Goal: Task Accomplishment & Management: Use online tool/utility

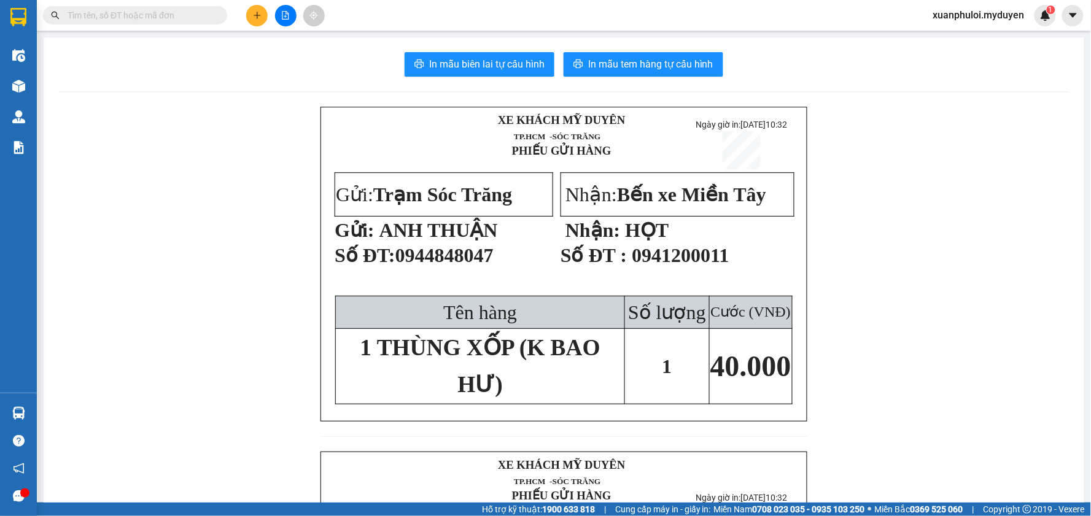
click at [262, 17] on button at bounding box center [256, 15] width 21 height 21
click at [284, 39] on div "Tạo đơn hàng" at bounding box center [305, 46] width 53 height 14
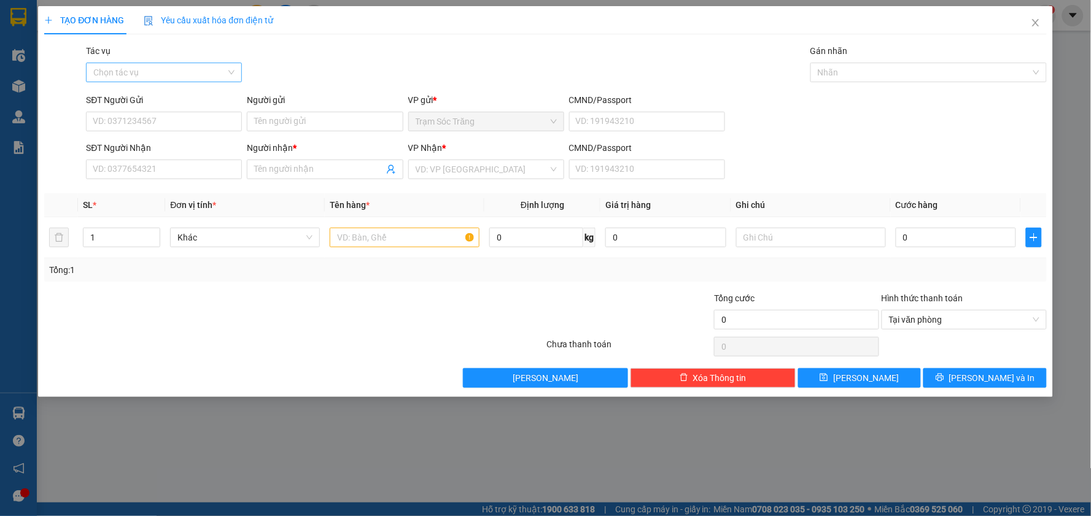
click at [210, 74] on input "Tác vụ" at bounding box center [159, 72] width 133 height 18
click at [372, 65] on div "Gói vận chuyển * Tiêu chuẩn Tác vụ Chọn tác vụ Gán nhãn Nhãn" at bounding box center [566, 65] width 965 height 43
click at [157, 121] on input "SĐT Người Gửi" at bounding box center [164, 122] width 156 height 20
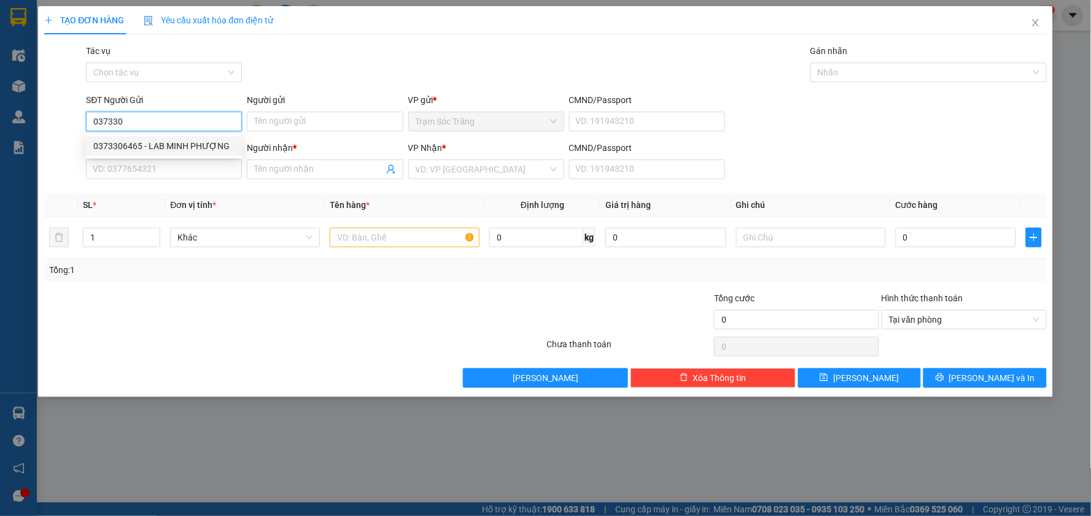
click at [190, 150] on div "0373306465 - LAB MINH PHƯỢNG" at bounding box center [163, 146] width 141 height 14
type input "0373306465"
type input "LAB MINH PHƯỢNG"
type input "0962093806"
type input "NK TÂM AN ĐN"
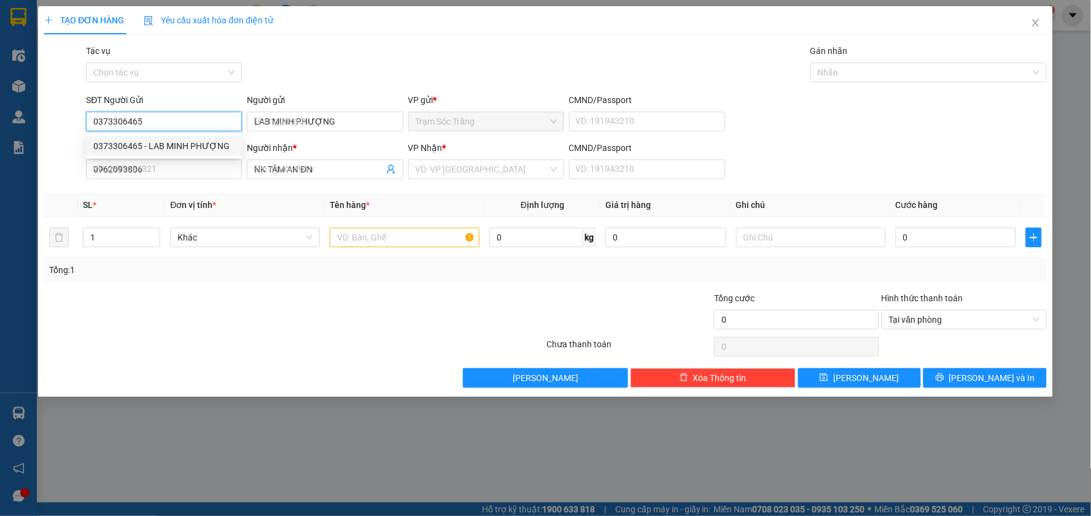
type input "30.000"
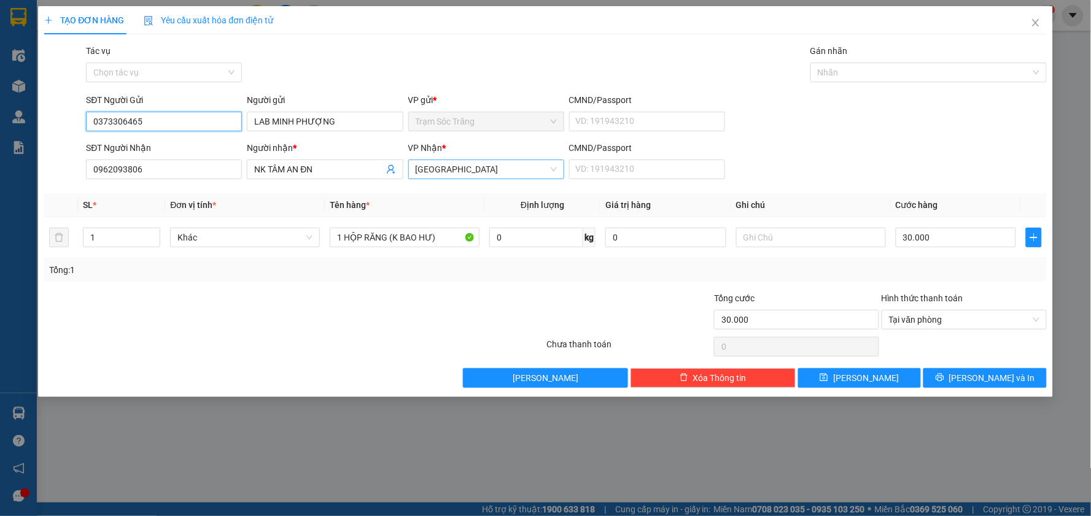
click at [452, 164] on span "[GEOGRAPHIC_DATA]" at bounding box center [486, 169] width 141 height 18
type input "0373306465"
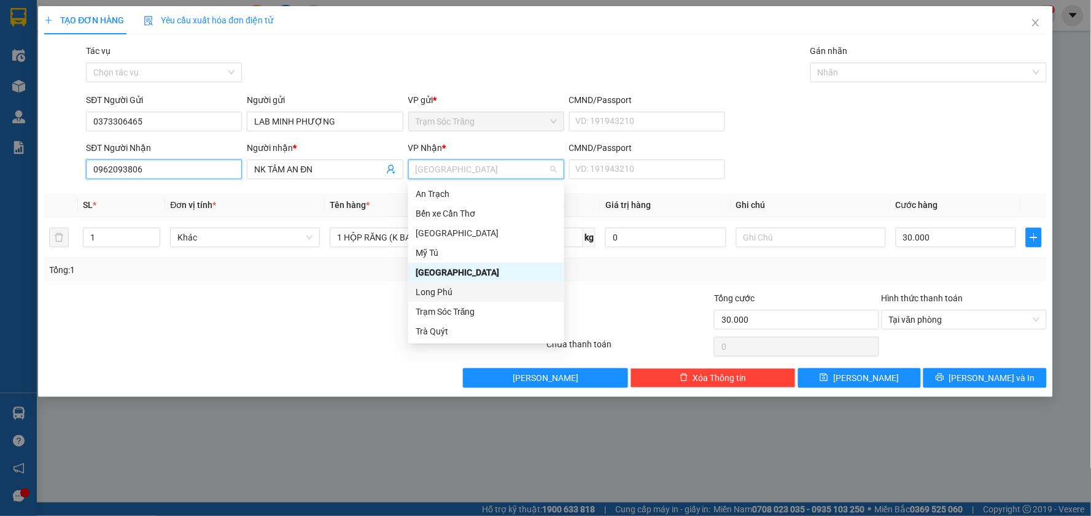
click at [187, 168] on input "0962093806" at bounding box center [164, 170] width 156 height 20
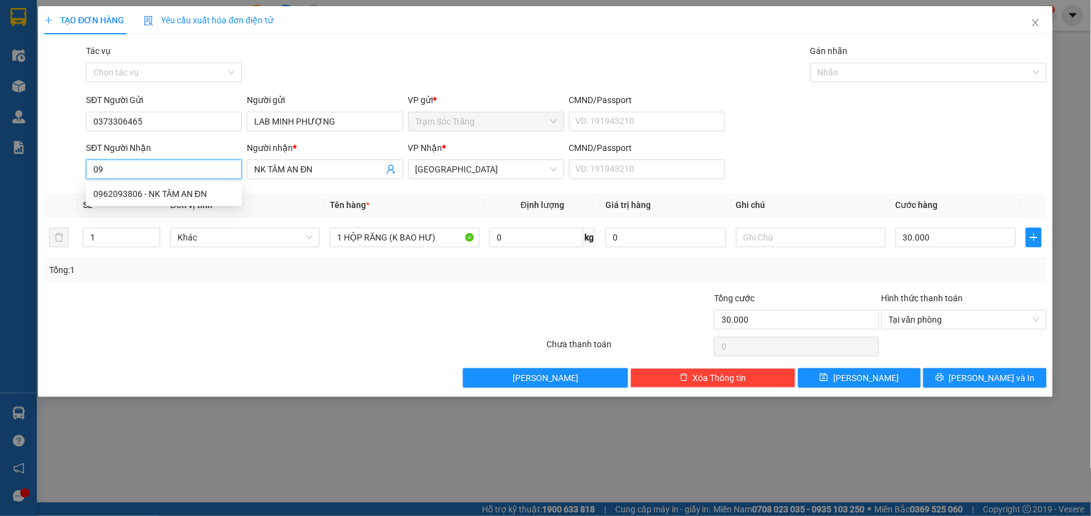
type input "0"
click at [193, 213] on div "0901790368 - PRO DENTAL LAB" at bounding box center [185, 214] width 184 height 14
type input "0901790368"
type input "PRO DENTAL LAB"
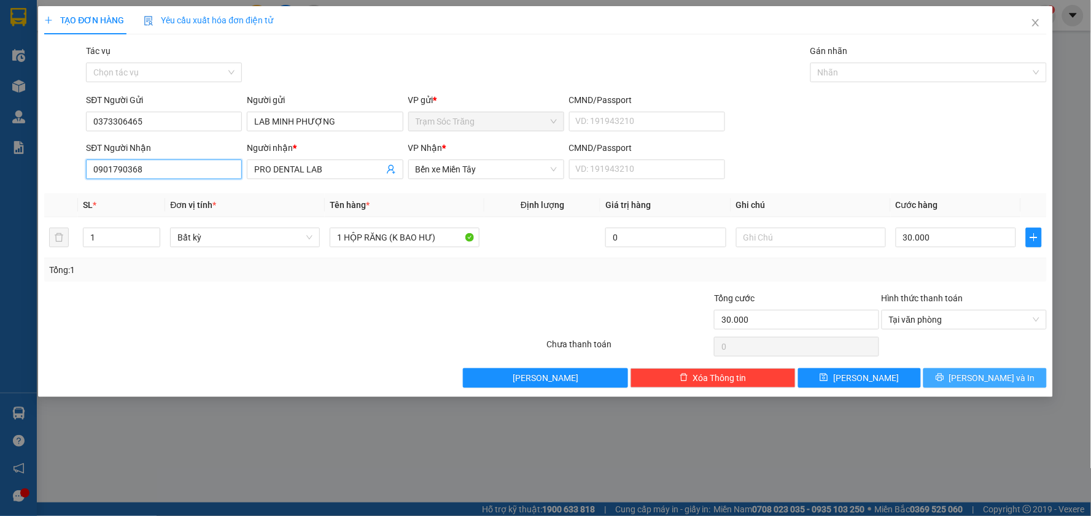
type input "0901790368"
click at [944, 378] on icon "printer" at bounding box center [940, 377] width 9 height 9
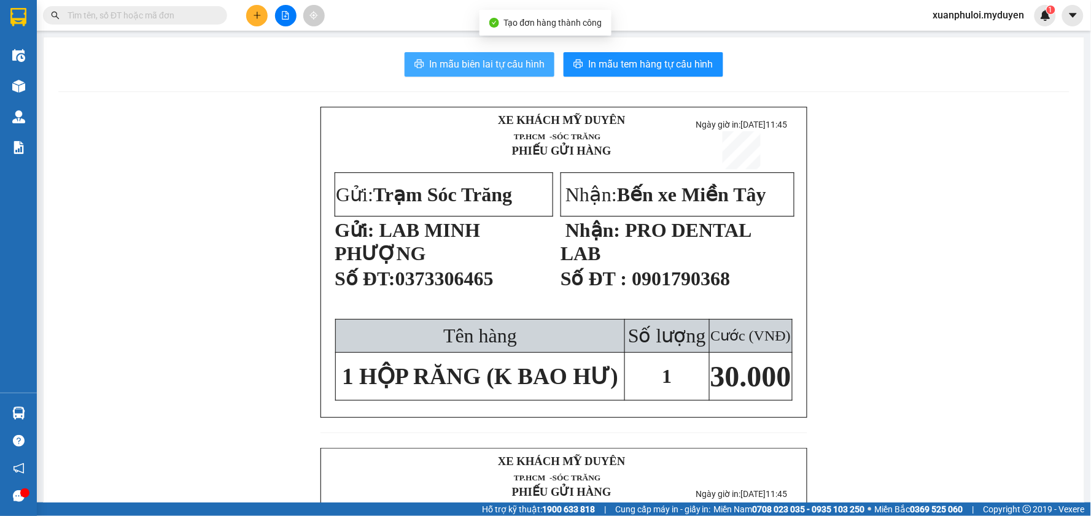
click at [429, 58] on span "In mẫu biên lai tự cấu hình" at bounding box center [486, 63] width 115 height 15
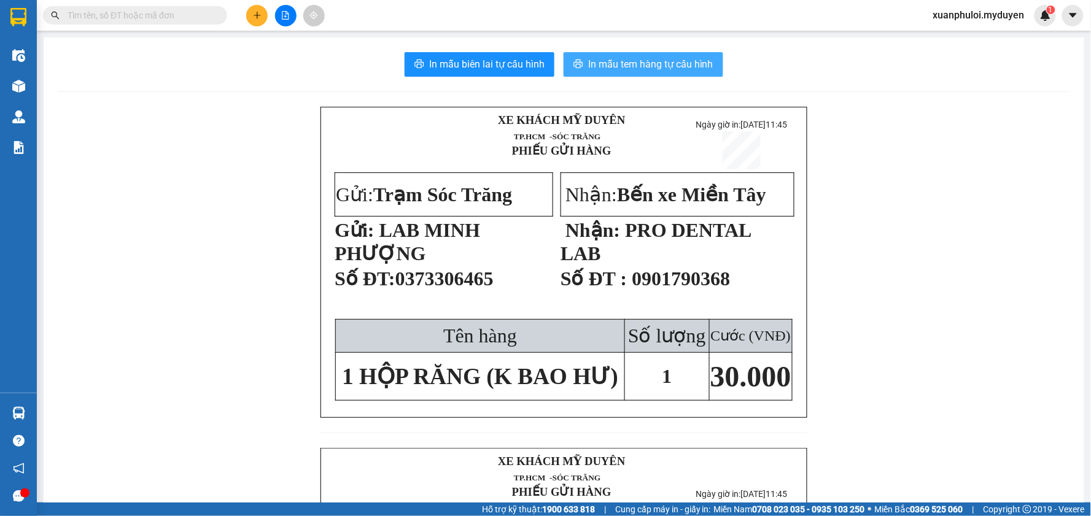
click at [633, 58] on span "In mẫu tem hàng tự cấu hình" at bounding box center [650, 63] width 125 height 15
click at [258, 15] on icon "plus" at bounding box center [257, 15] width 7 height 1
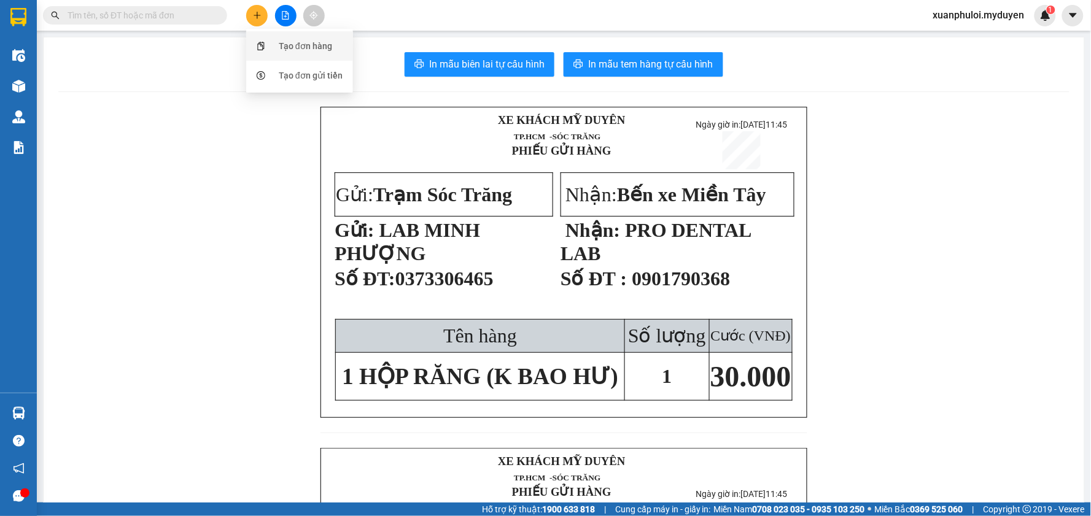
click at [275, 39] on div "Tạo đơn hàng" at bounding box center [300, 45] width 92 height 23
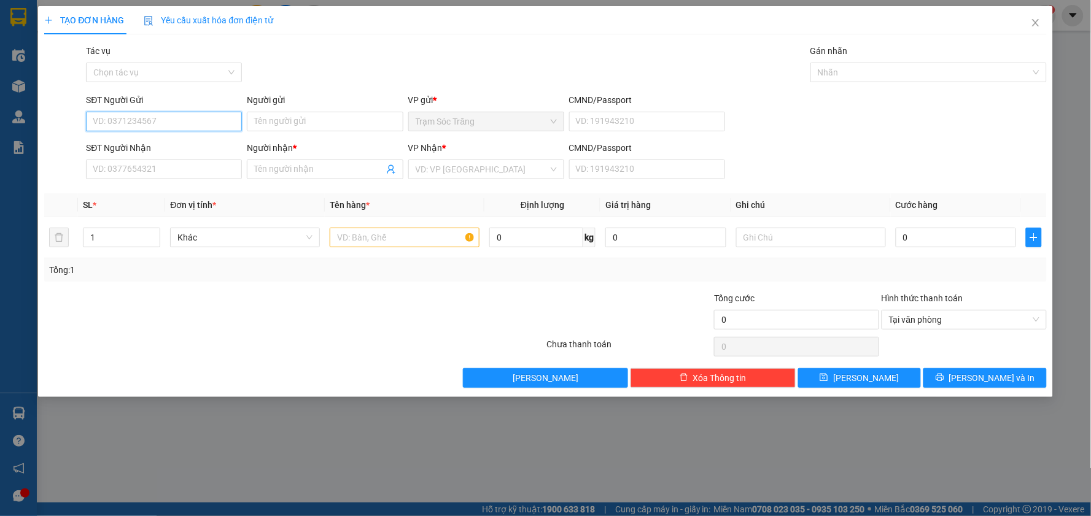
click at [162, 118] on input "SĐT Người Gửi" at bounding box center [164, 122] width 156 height 20
paste input "0839090186"
type input "0839090186"
click at [190, 149] on div "0839090186 - ĐƯỜNG" at bounding box center [163, 146] width 141 height 14
type input "ĐƯỜNG"
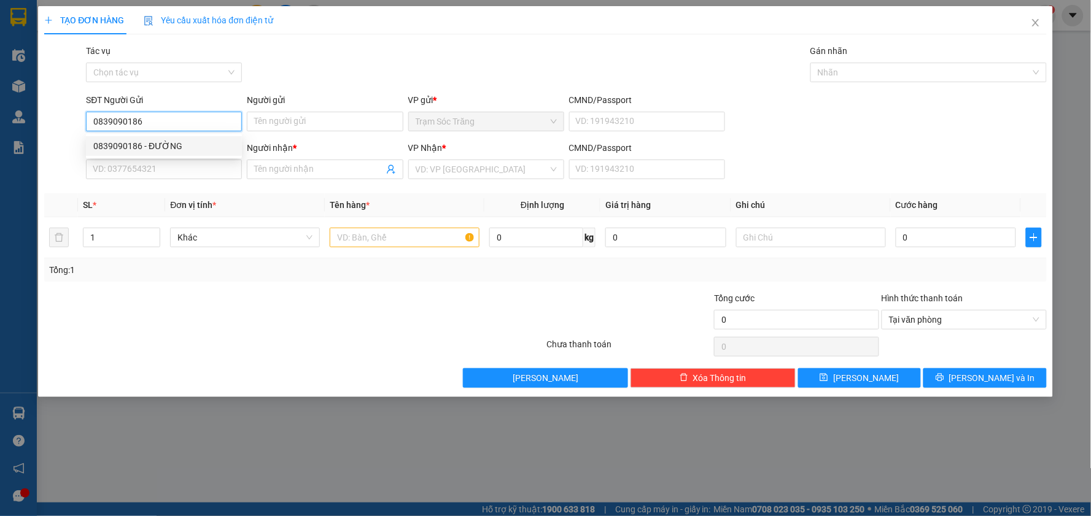
type input "0918384712"
type input "HẢI"
type input "180.000"
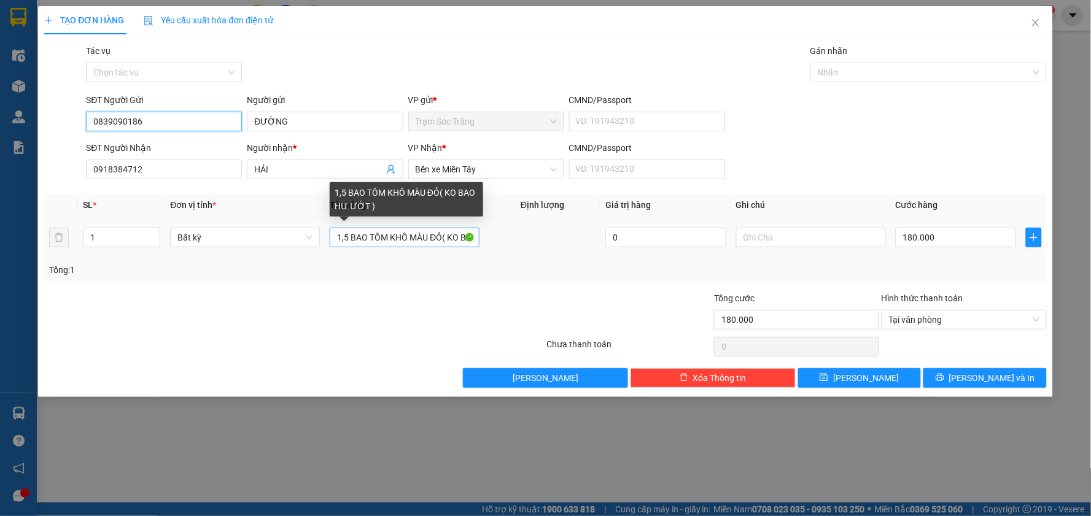
type input "0839090186"
click at [340, 242] on input "1,5 BAO TÔM KHÔ MÀU ĐỎ( KO BAO HƯ ƯỚT )" at bounding box center [405, 238] width 150 height 20
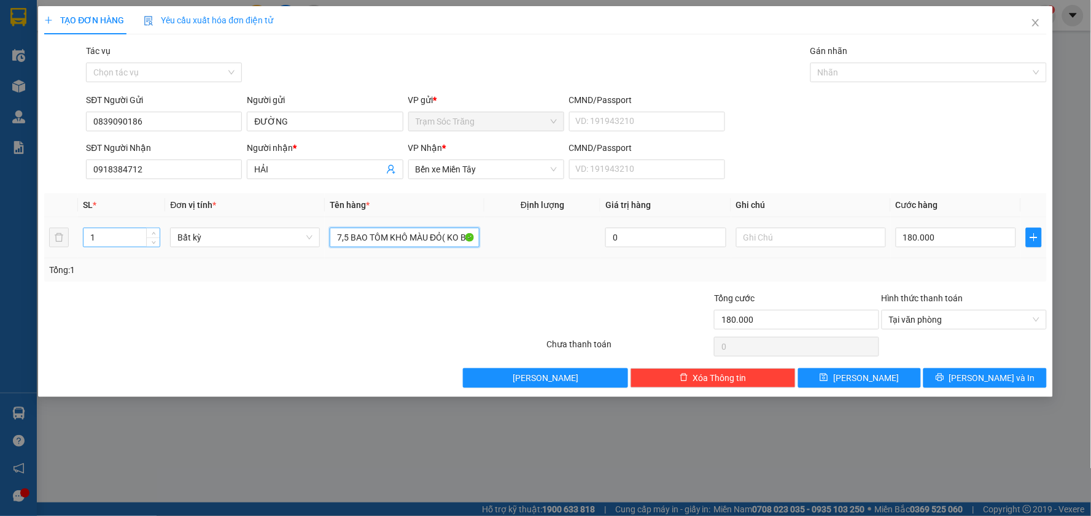
type input "7,5 BAO TÔM KHÔ MÀU ĐỎ( KO BAO HƯ ƯỚT )"
drag, startPoint x: 113, startPoint y: 236, endPoint x: 80, endPoint y: 238, distance: 33.2
click at [80, 238] on td "1" at bounding box center [121, 237] width 87 height 41
type input "8"
click at [949, 241] on input "180.000" at bounding box center [956, 238] width 121 height 20
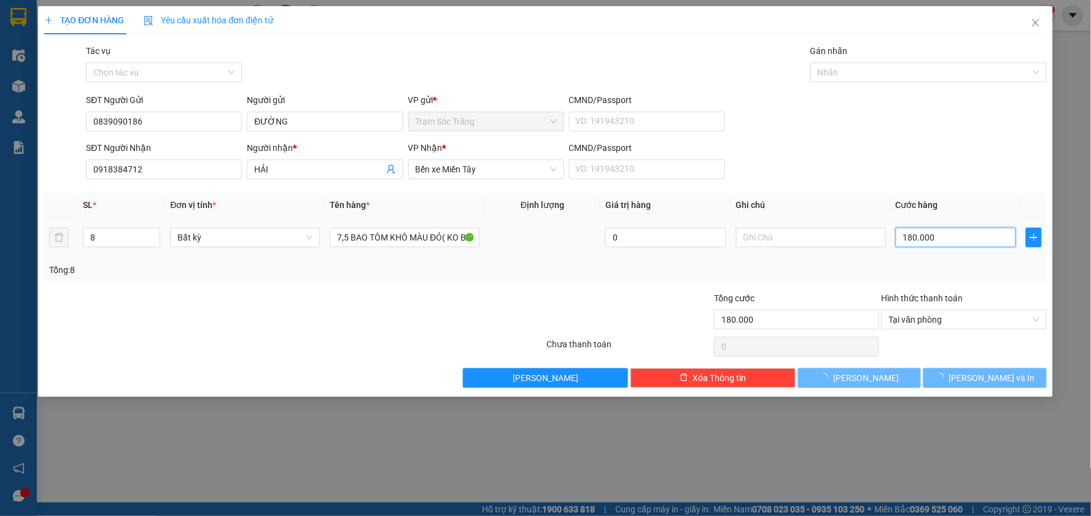
type input "0"
click at [952, 236] on input "0" at bounding box center [956, 238] width 121 height 20
type input "90"
type input "900"
type input "9.000"
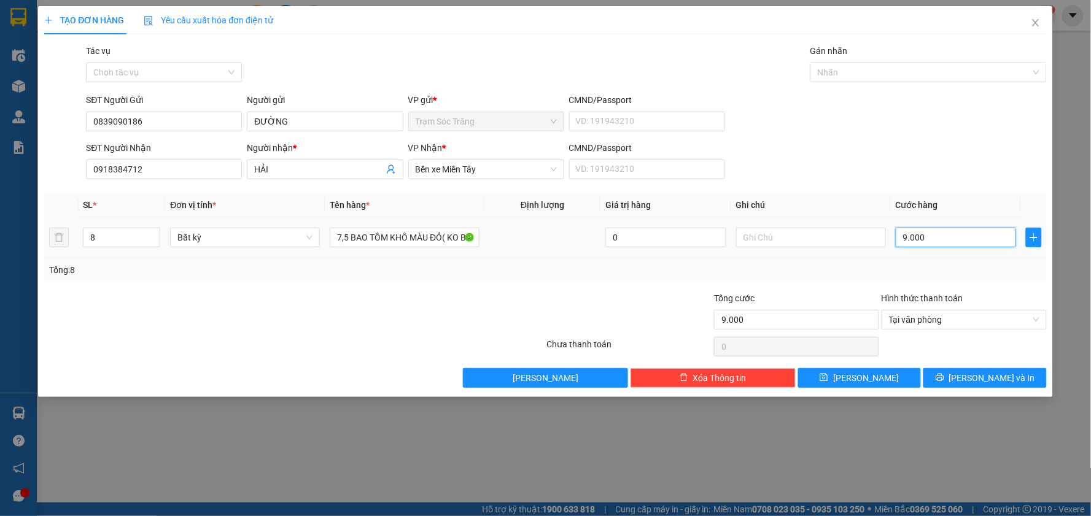
type input "90.000"
type input "900.000"
click at [985, 376] on span "[PERSON_NAME] và In" at bounding box center [992, 378] width 86 height 14
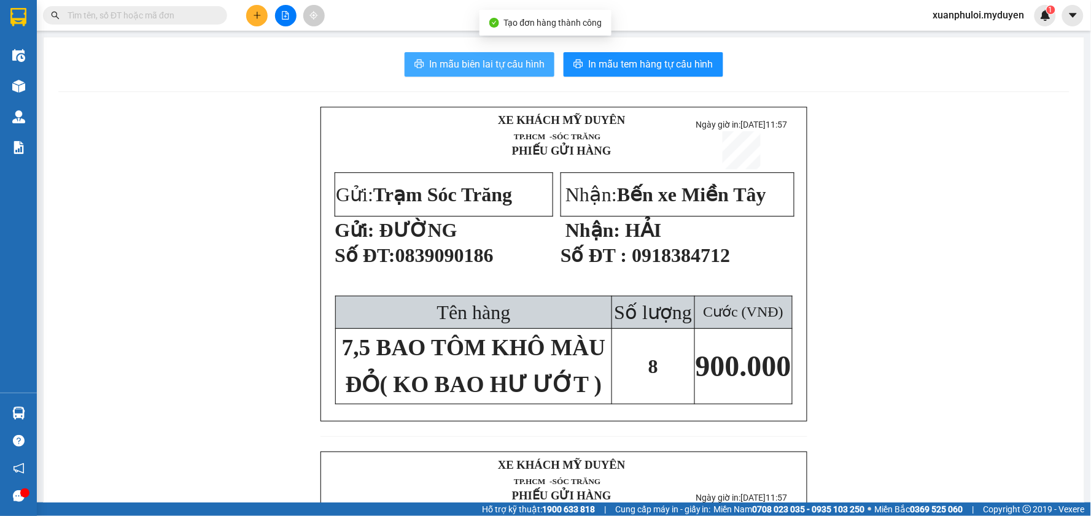
click at [446, 71] on span "In mẫu biên lai tự cấu hình" at bounding box center [486, 63] width 115 height 15
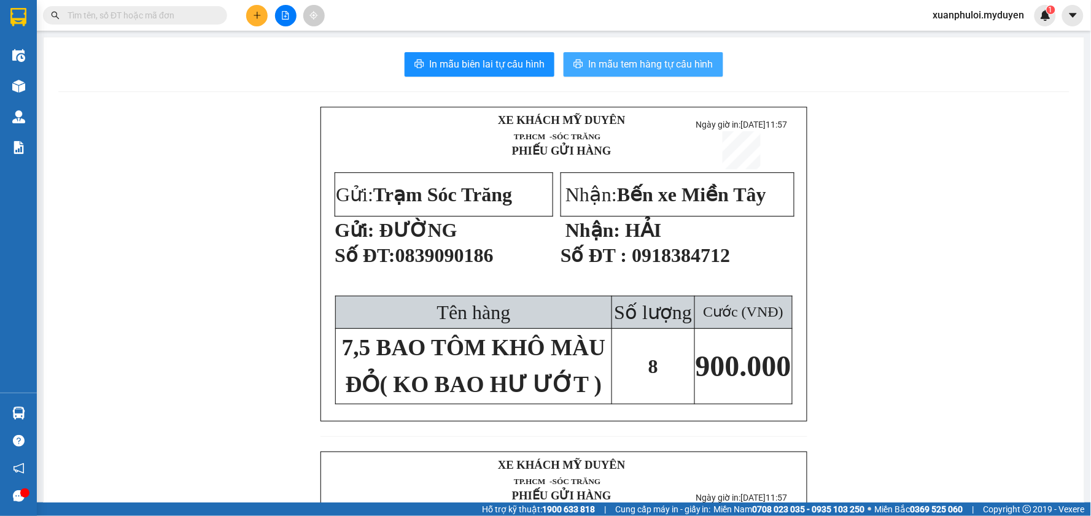
click at [635, 64] on span "In mẫu tem hàng tự cấu hình" at bounding box center [650, 63] width 125 height 15
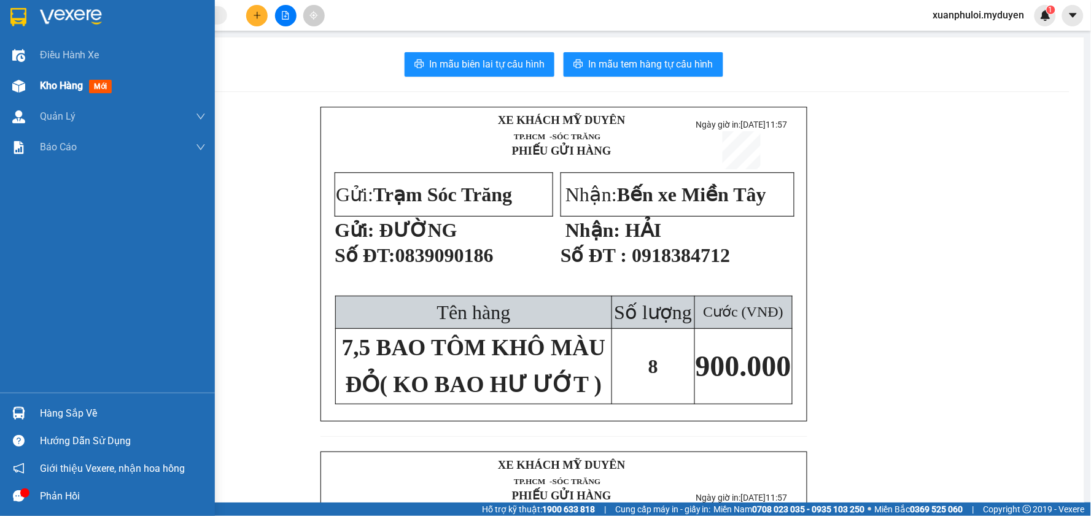
click at [45, 85] on span "Kho hàng" at bounding box center [61, 86] width 43 height 12
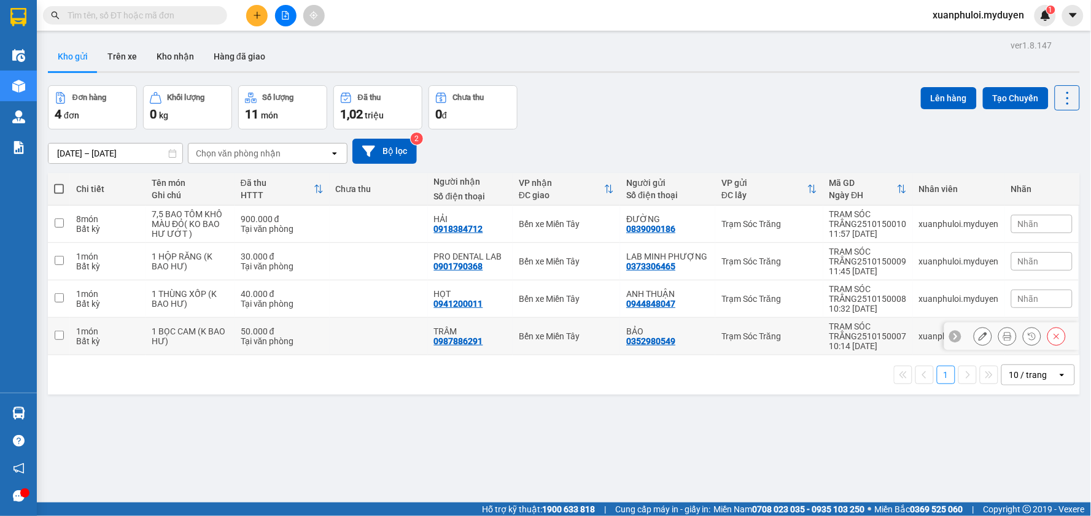
click at [61, 335] on input "checkbox" at bounding box center [59, 335] width 9 height 9
checkbox input "true"
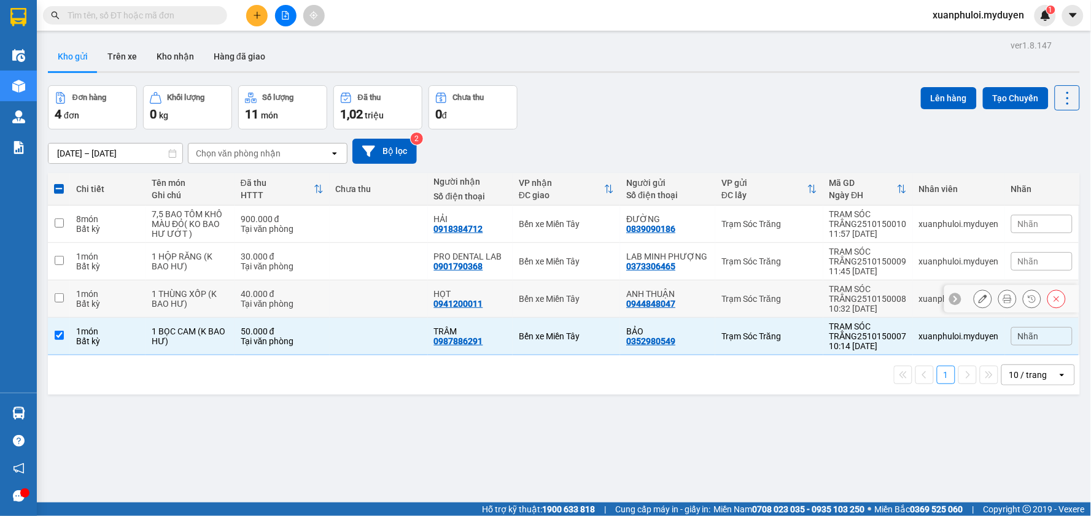
click at [56, 300] on input "checkbox" at bounding box center [59, 297] width 9 height 9
checkbox input "true"
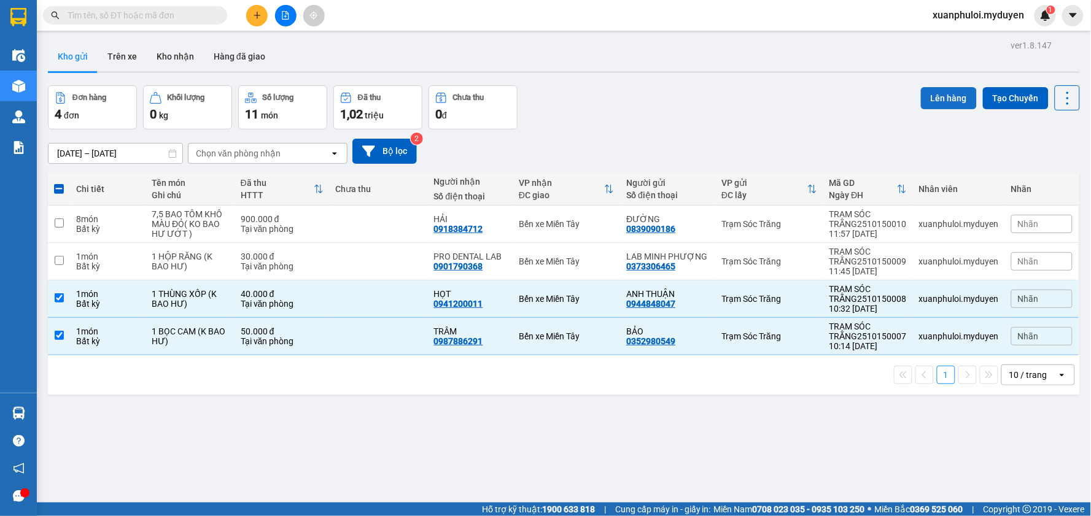
click at [946, 99] on button "Lên hàng" at bounding box center [949, 98] width 56 height 22
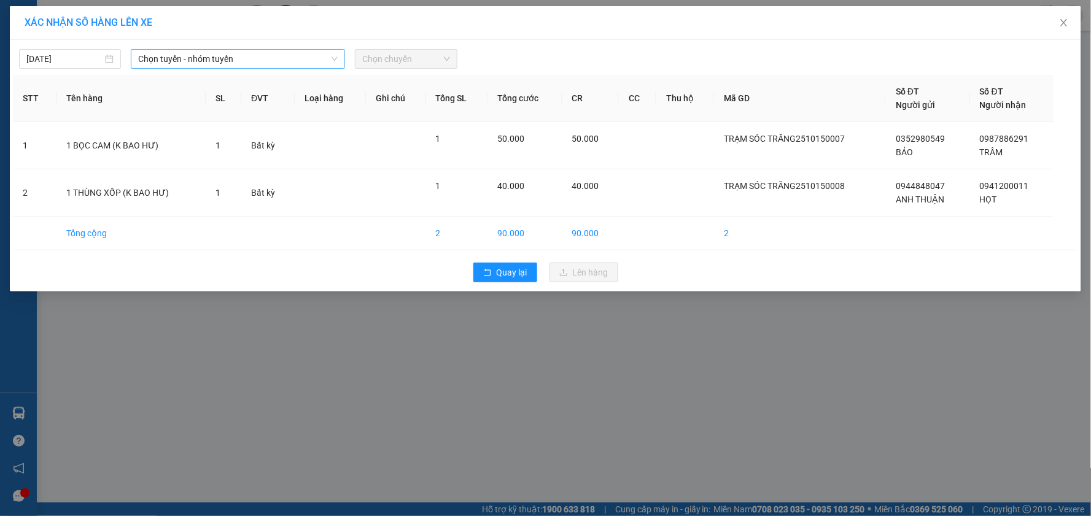
click at [267, 58] on span "Chọn tuyến - nhóm tuyến" at bounding box center [238, 59] width 200 height 18
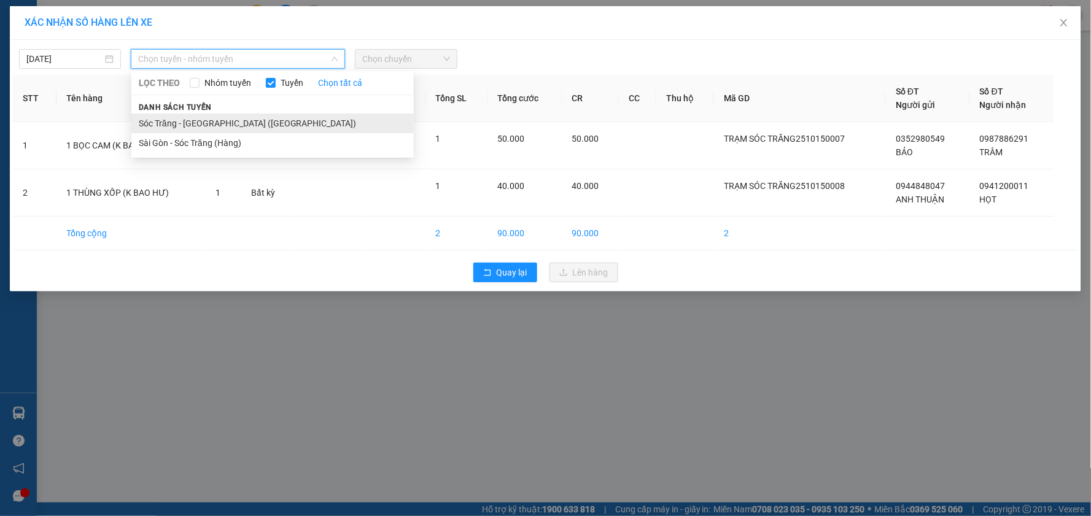
click at [228, 119] on li "Sóc Trăng - [GEOGRAPHIC_DATA] ([GEOGRAPHIC_DATA])" at bounding box center [272, 124] width 282 height 20
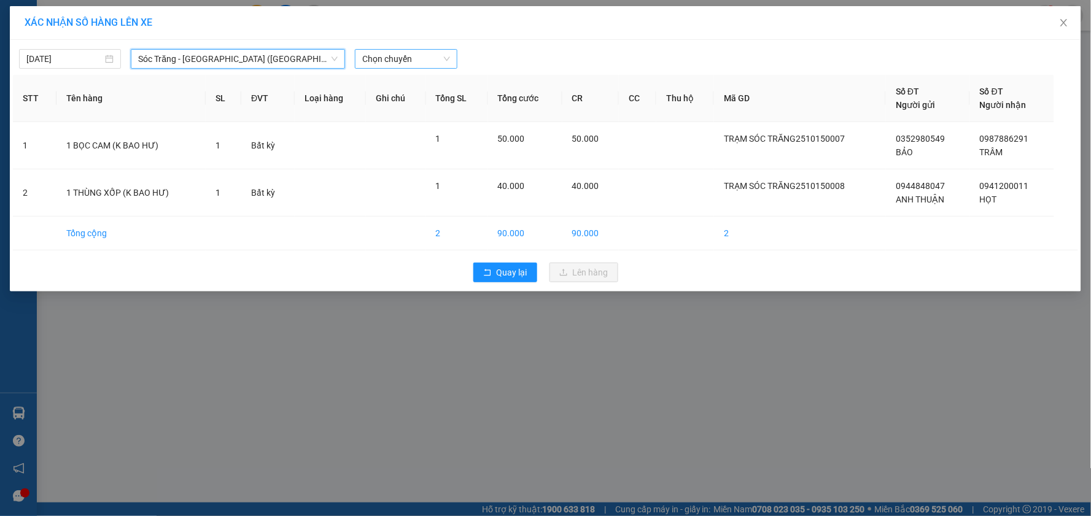
click at [401, 63] on span "Chọn chuyến" at bounding box center [405, 59] width 87 height 18
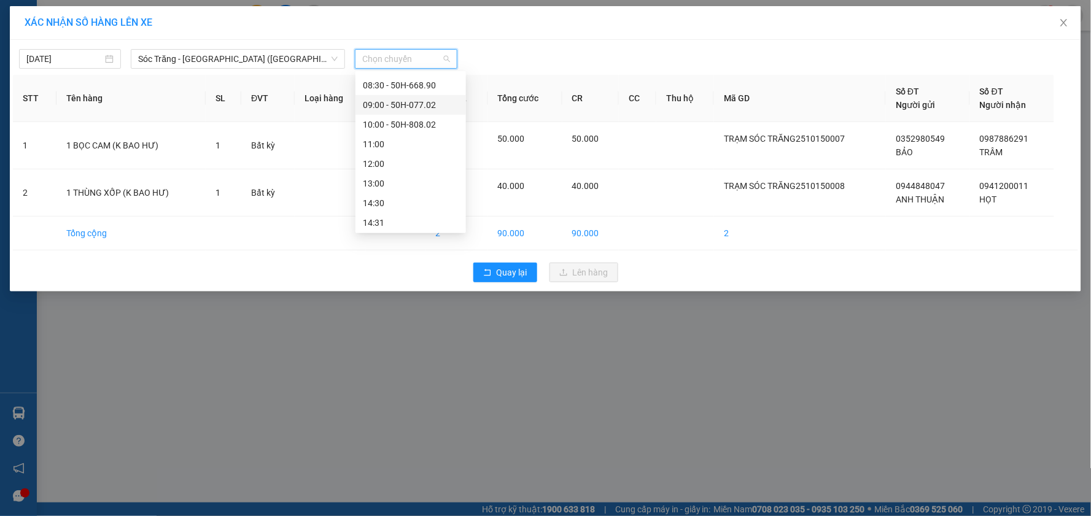
scroll to position [136, 0]
click at [391, 144] on div "11:00" at bounding box center [411, 144] width 96 height 14
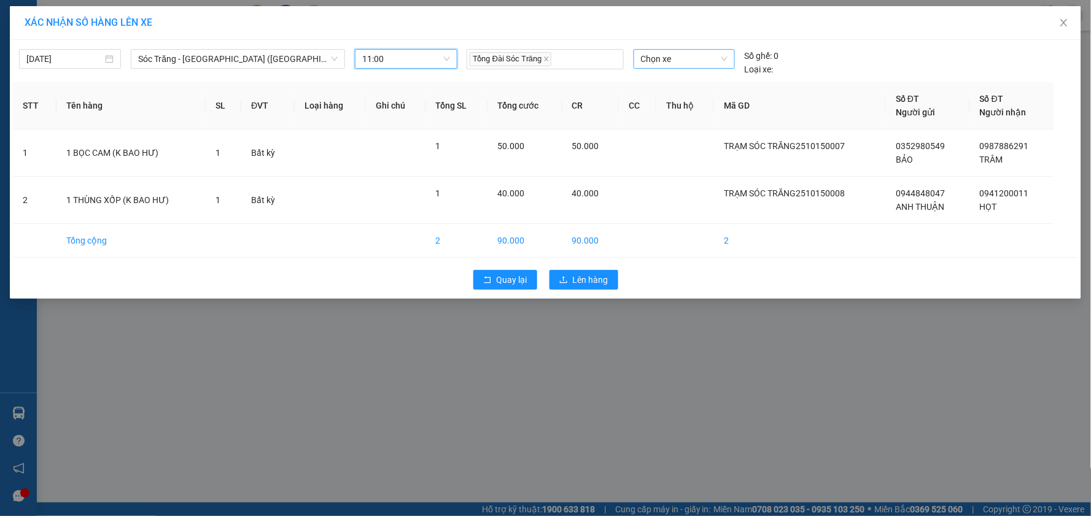
click at [698, 60] on span "Chọn xe" at bounding box center [684, 59] width 87 height 18
type input "8"
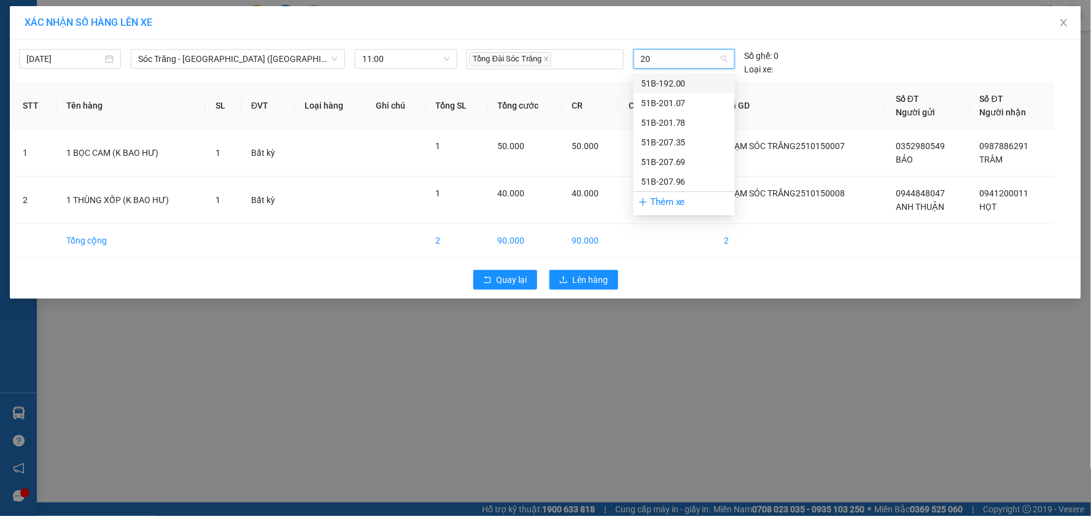
type input "207"
click at [683, 103] on div "51B-207.69" at bounding box center [684, 103] width 87 height 14
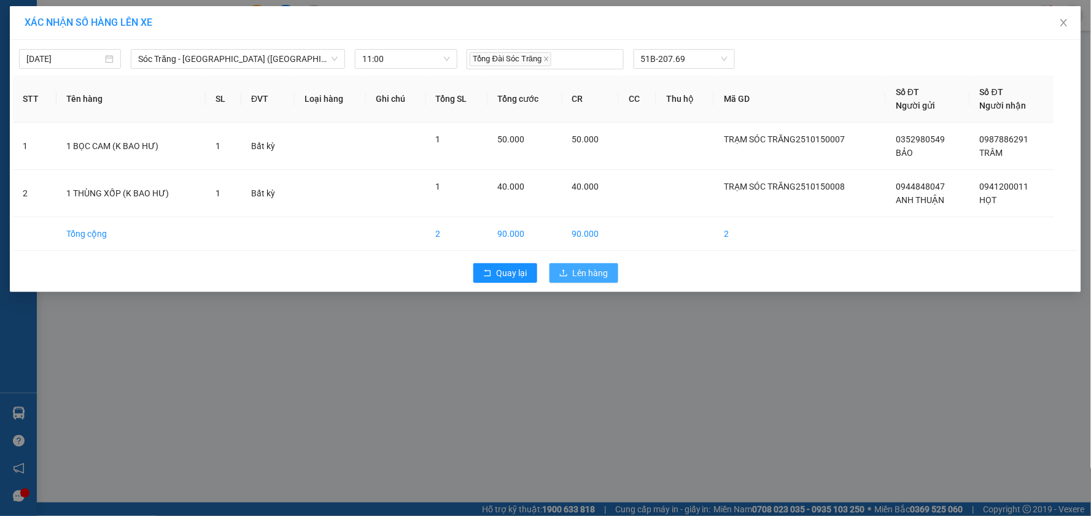
click at [585, 273] on span "Lên hàng" at bounding box center [591, 273] width 36 height 14
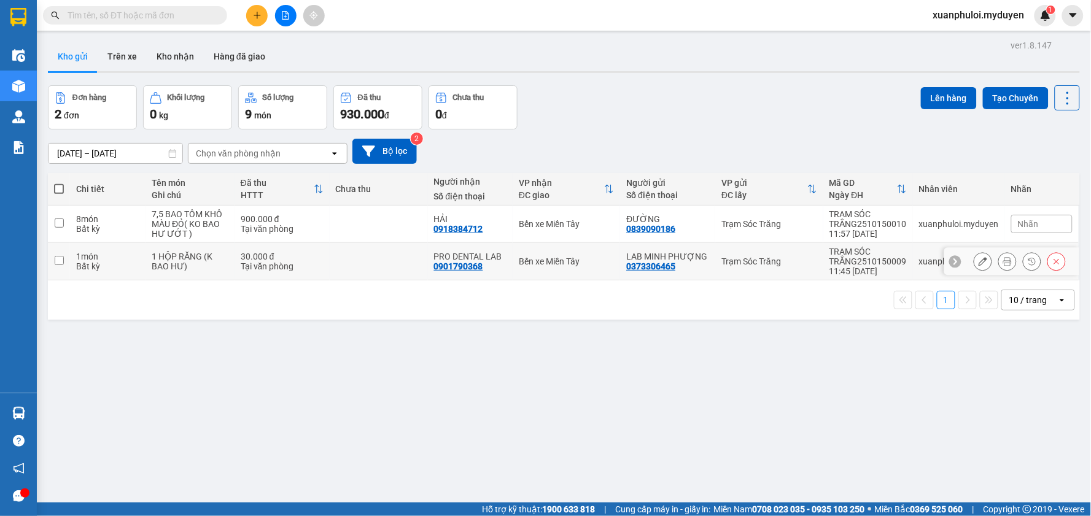
click at [57, 256] on input "checkbox" at bounding box center [59, 260] width 9 height 9
checkbox input "true"
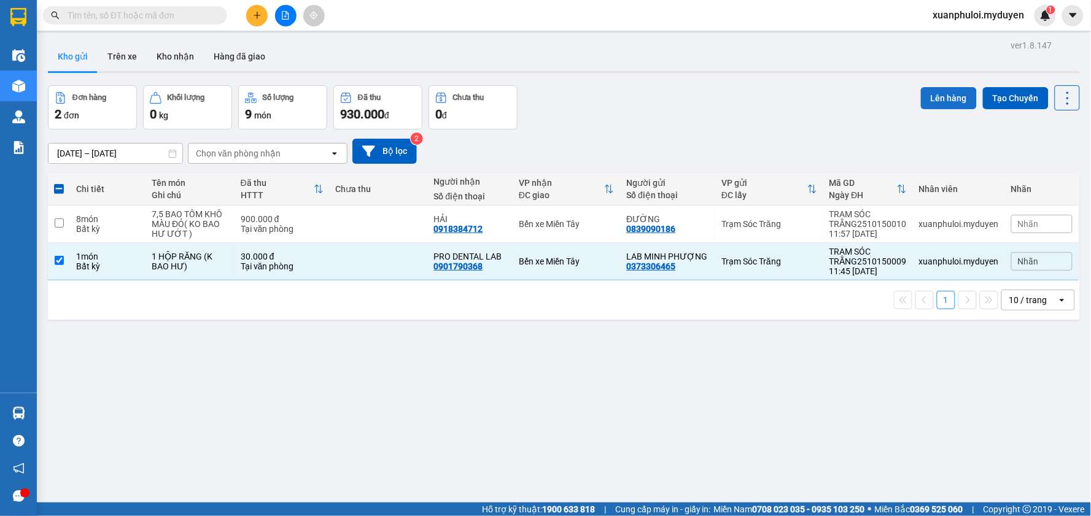
click at [943, 103] on button "Lên hàng" at bounding box center [949, 98] width 56 height 22
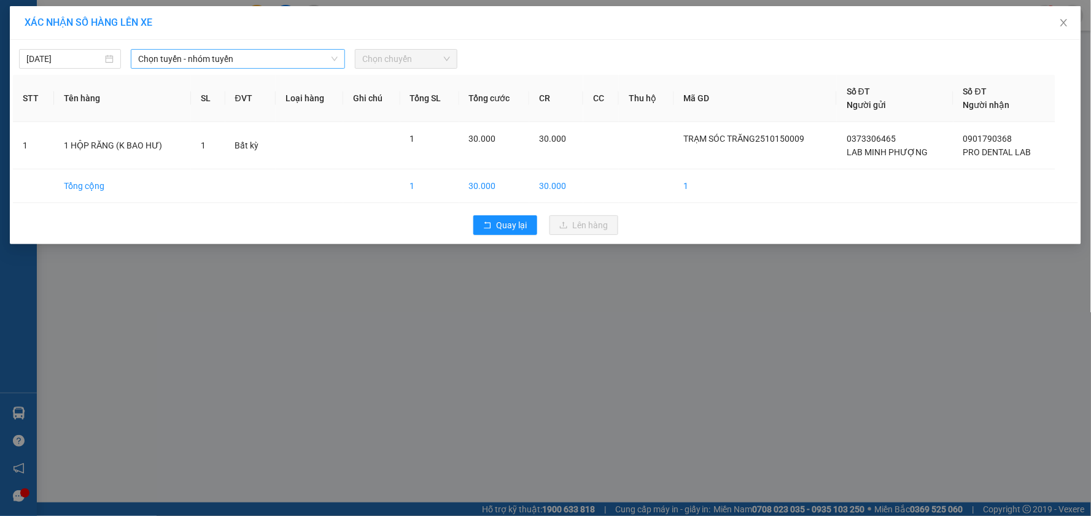
click at [251, 54] on span "Chọn tuyến - nhóm tuyến" at bounding box center [238, 59] width 200 height 18
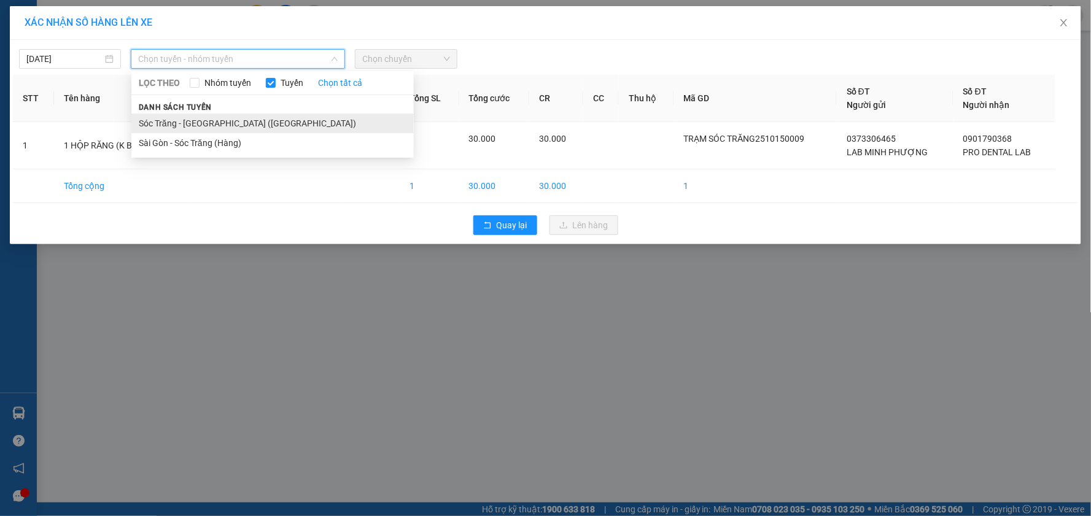
click at [193, 128] on li "Sóc Trăng - [GEOGRAPHIC_DATA] ([GEOGRAPHIC_DATA])" at bounding box center [272, 124] width 282 height 20
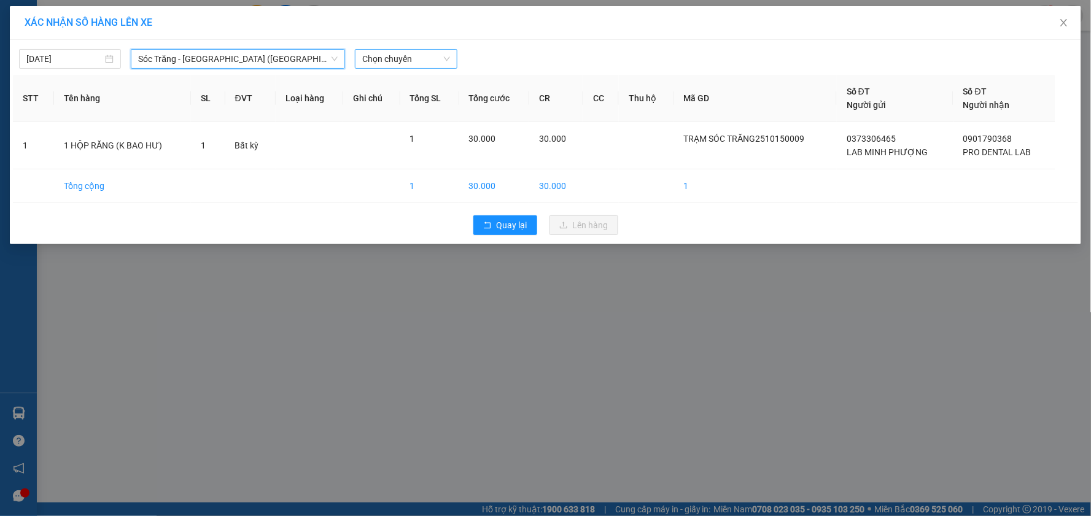
click at [432, 63] on span "Chọn chuyến" at bounding box center [405, 59] width 87 height 18
click at [397, 96] on div "12:00" at bounding box center [411, 95] width 96 height 14
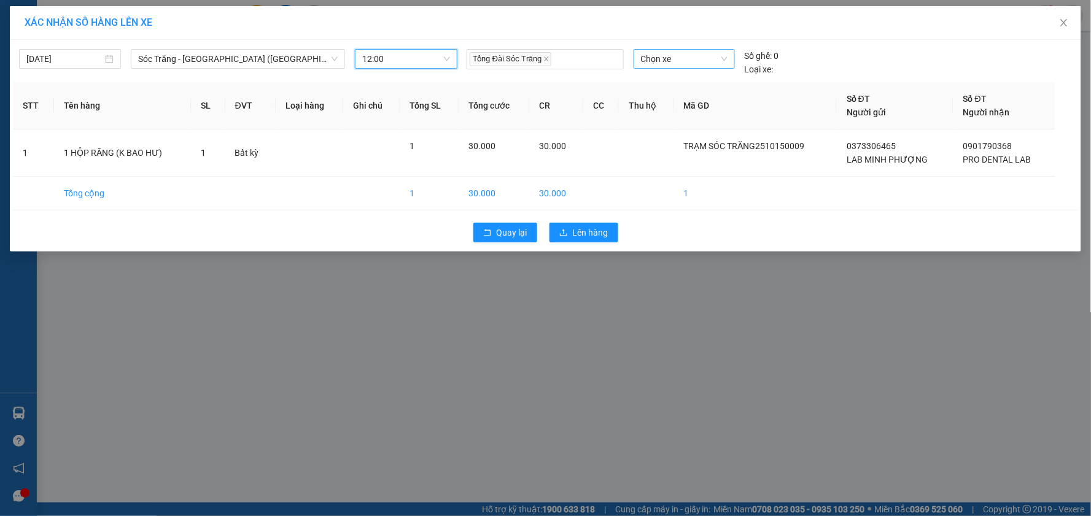
click at [675, 60] on span "Chọn xe" at bounding box center [684, 59] width 87 height 18
type input "201"
click at [693, 99] on div "51B-201.78" at bounding box center [684, 103] width 87 height 14
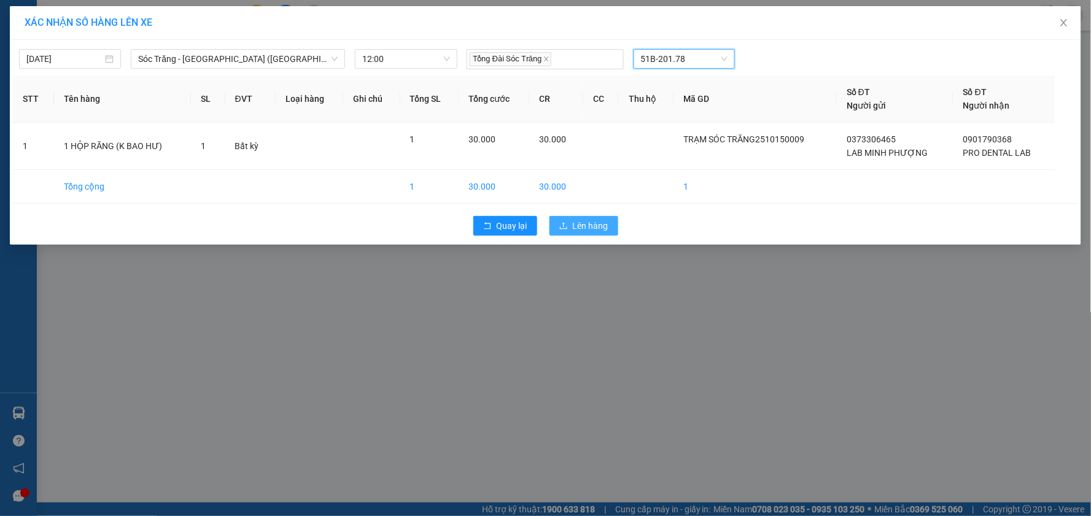
click at [597, 222] on span "Lên hàng" at bounding box center [591, 226] width 36 height 14
